Goal: Task Accomplishment & Management: Use online tool/utility

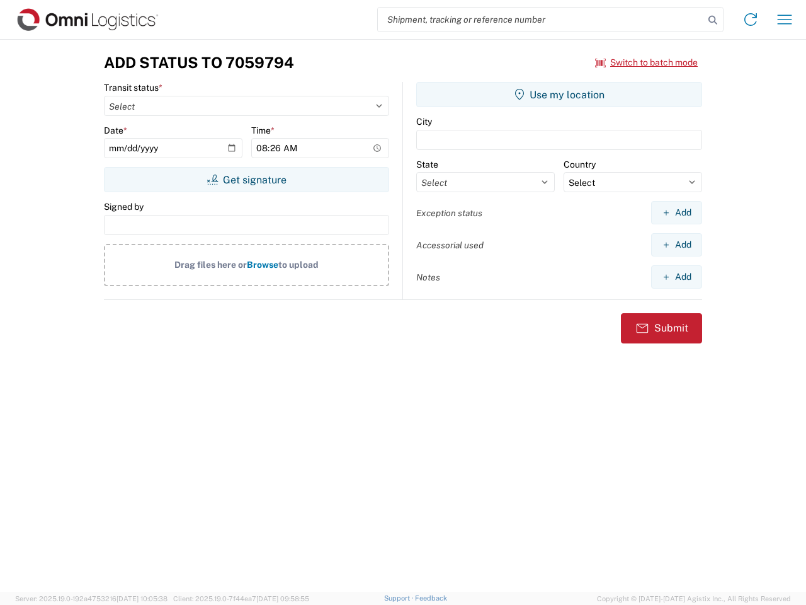
click at [541, 20] on input "search" at bounding box center [541, 20] width 326 height 24
click at [713, 20] on icon at bounding box center [713, 20] width 18 height 18
click at [751, 20] on icon at bounding box center [751, 19] width 20 height 20
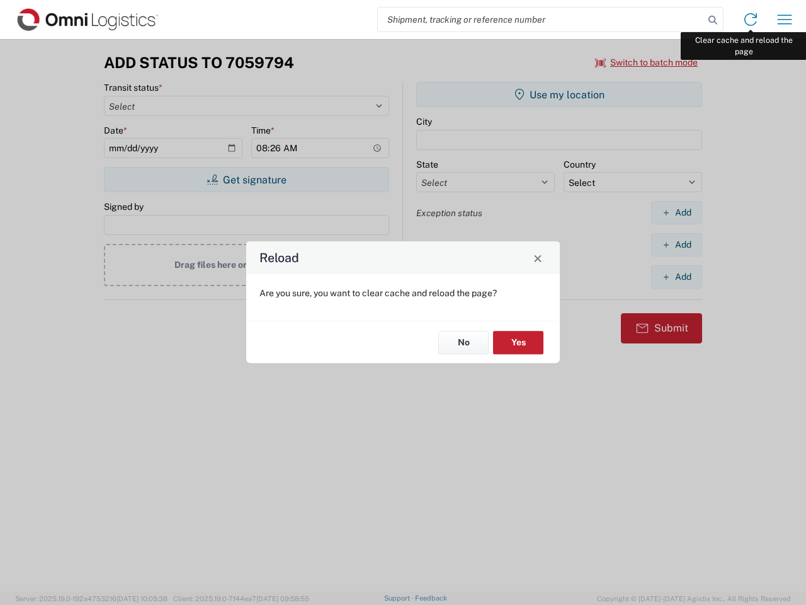
click at [785, 20] on div "Reload Are you sure, you want to clear cache and reload the page? No Yes" at bounding box center [403, 302] width 806 height 605
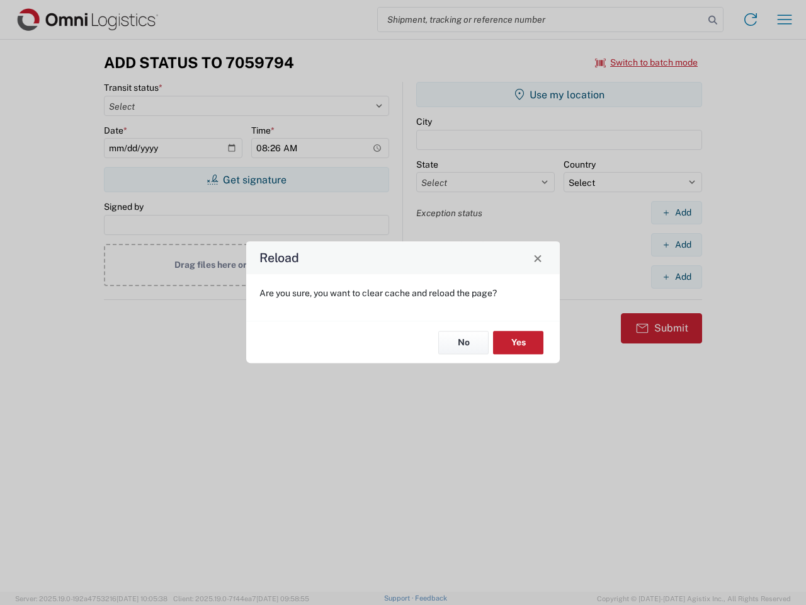
click at [647, 62] on div "Reload Are you sure, you want to clear cache and reload the page? No Yes" at bounding box center [403, 302] width 806 height 605
click at [246, 180] on div "Reload Are you sure, you want to clear cache and reload the page? No Yes" at bounding box center [403, 302] width 806 height 605
click at [559, 94] on div "Reload Are you sure, you want to clear cache and reload the page? No Yes" at bounding box center [403, 302] width 806 height 605
click at [677, 212] on div "Reload Are you sure, you want to clear cache and reload the page? No Yes" at bounding box center [403, 302] width 806 height 605
click at [677, 244] on div "Reload Are you sure, you want to clear cache and reload the page? No Yes" at bounding box center [403, 302] width 806 height 605
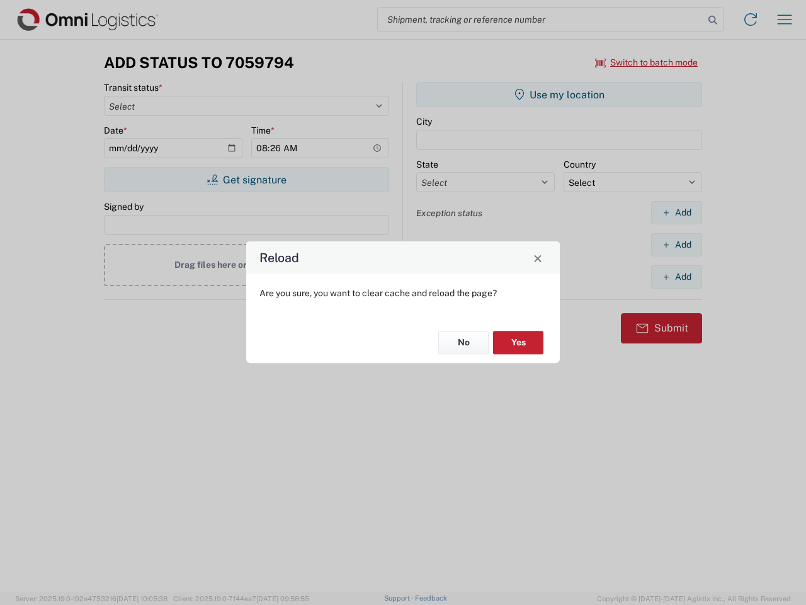
click at [677, 277] on div "Reload Are you sure, you want to clear cache and reload the page? No Yes" at bounding box center [403, 302] width 806 height 605
